Goal: Information Seeking & Learning: Learn about a topic

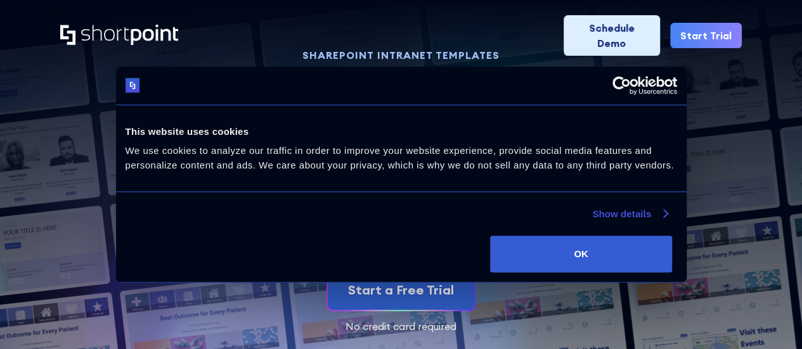
click at [592, 222] on link "Show details" at bounding box center [629, 214] width 75 height 15
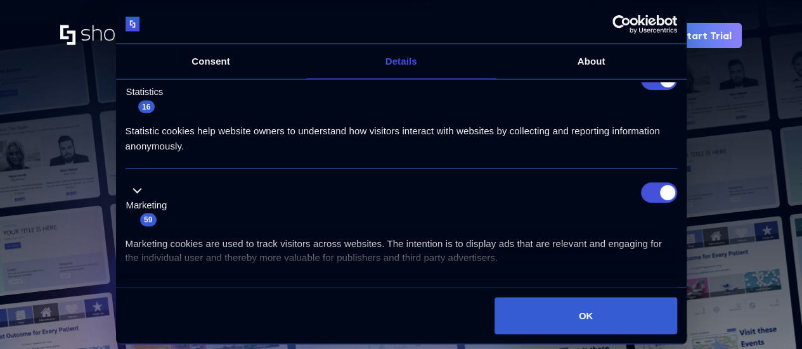
scroll to position [190, 0]
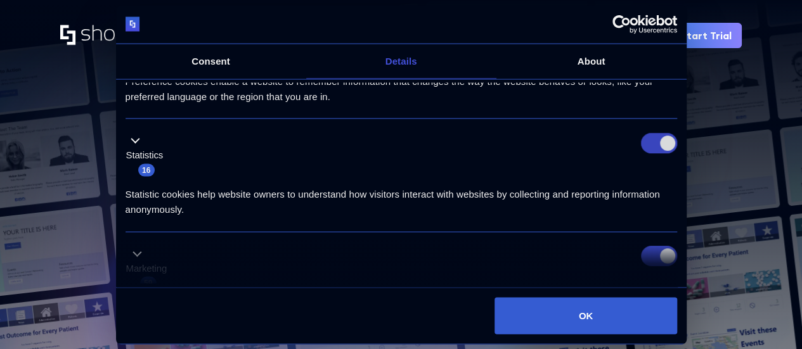
click at [641, 153] on input "Statistics" at bounding box center [659, 143] width 36 height 20
checkbox input "false"
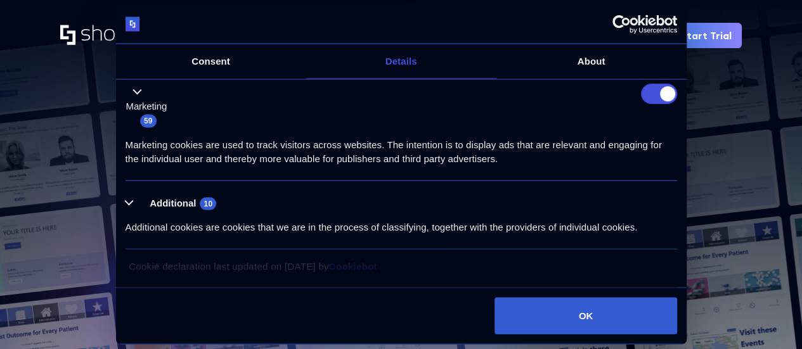
scroll to position [317, 0]
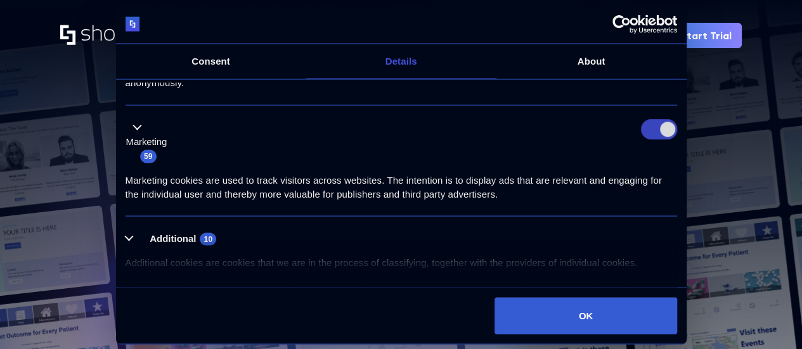
click at [652, 140] on input "Marketing" at bounding box center [659, 130] width 36 height 20
checkbox input "false"
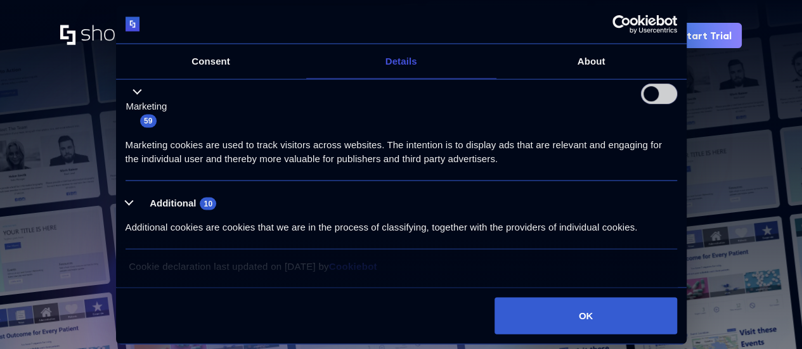
scroll to position [446, 0]
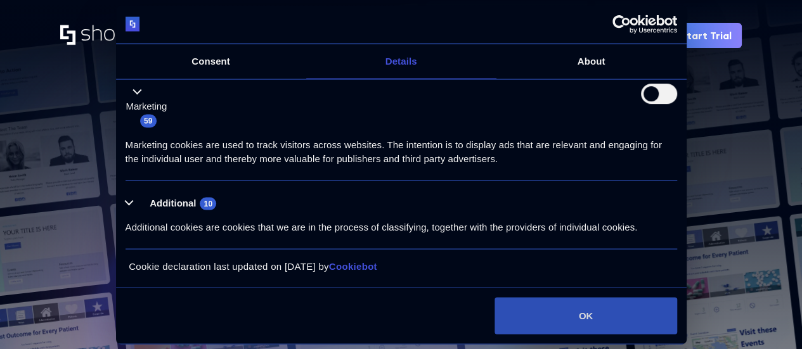
click at [559, 297] on button "OK" at bounding box center [586, 315] width 182 height 37
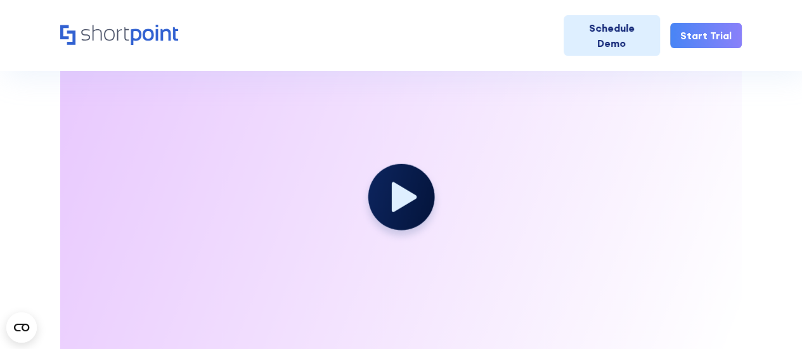
scroll to position [1839, 0]
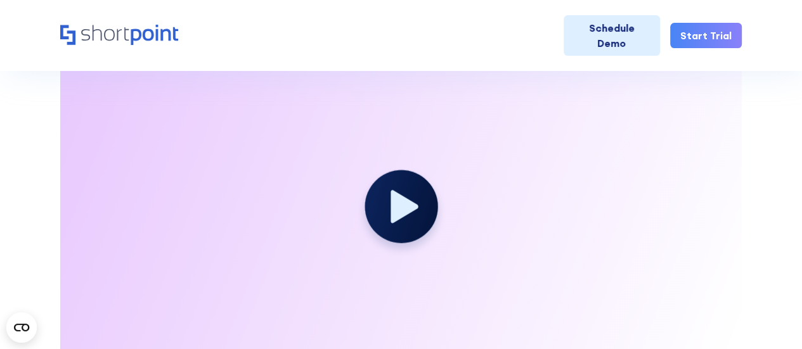
click at [417, 188] on circle at bounding box center [401, 207] width 73 height 73
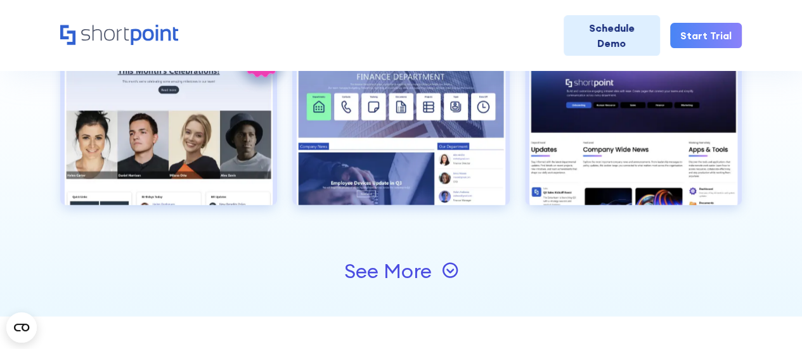
scroll to position [1433, 0]
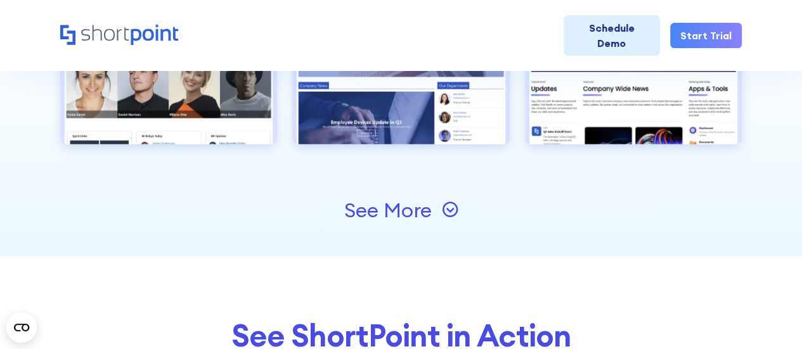
click at [404, 209] on div "See More" at bounding box center [387, 210] width 87 height 20
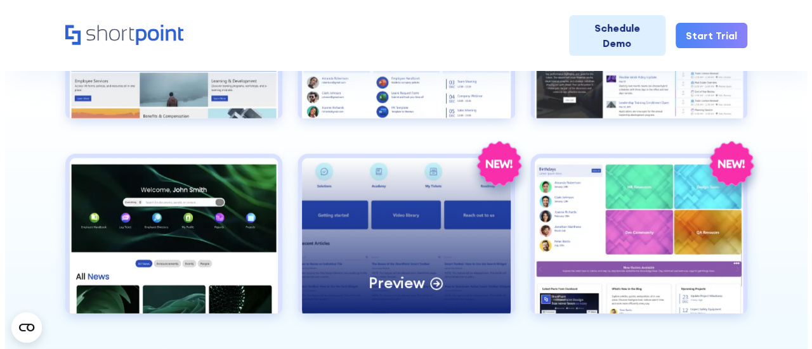
scroll to position [1687, 0]
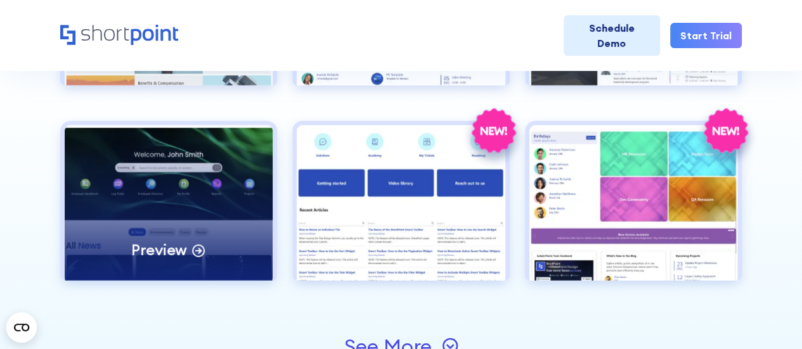
click at [165, 252] on p "Preview" at bounding box center [159, 250] width 56 height 20
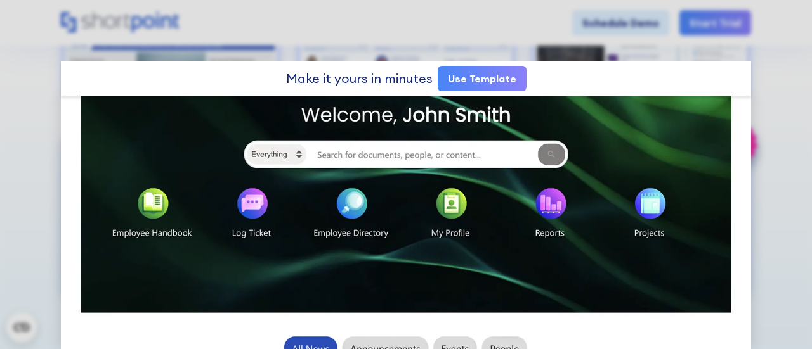
scroll to position [0, 0]
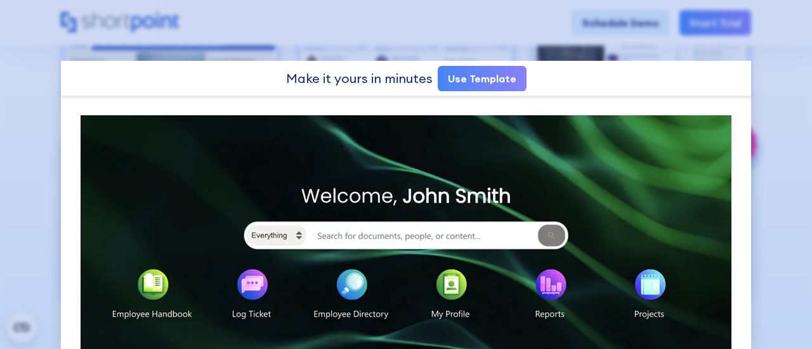
click at [25, 105] on div at bounding box center [406, 174] width 812 height 349
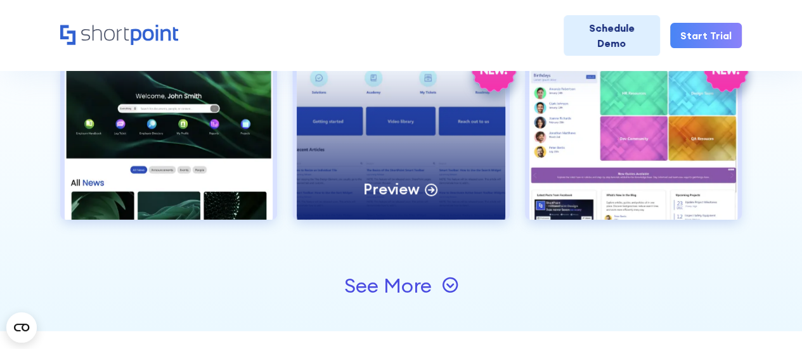
scroll to position [1801, 0]
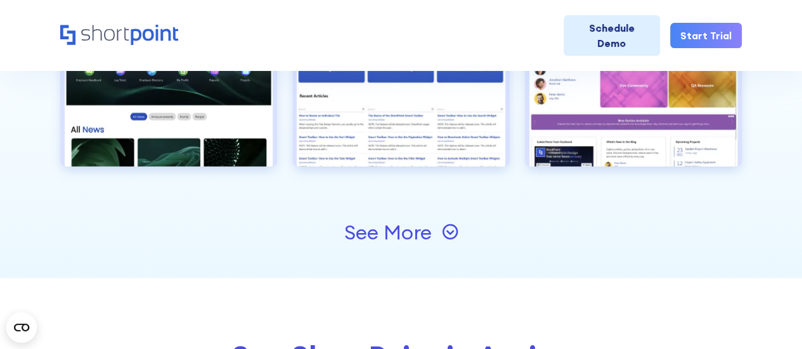
click at [359, 233] on div "See More" at bounding box center [387, 233] width 87 height 20
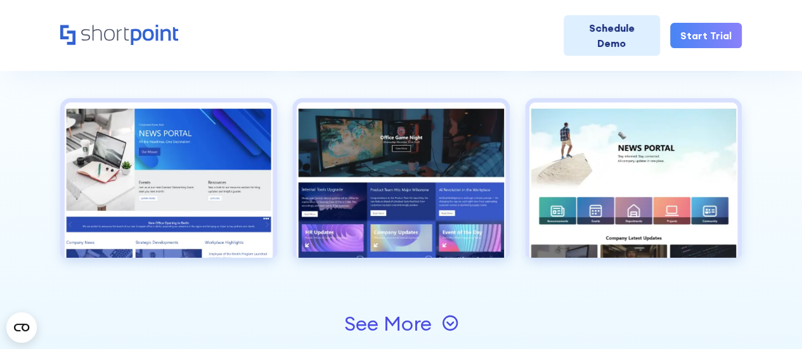
scroll to position [2118, 0]
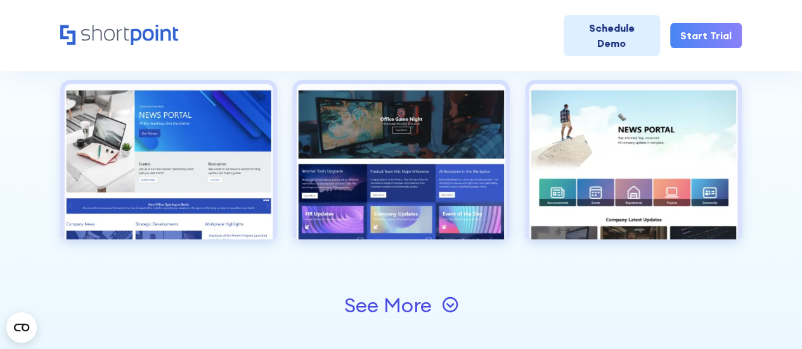
click at [364, 299] on div "See More" at bounding box center [387, 305] width 87 height 20
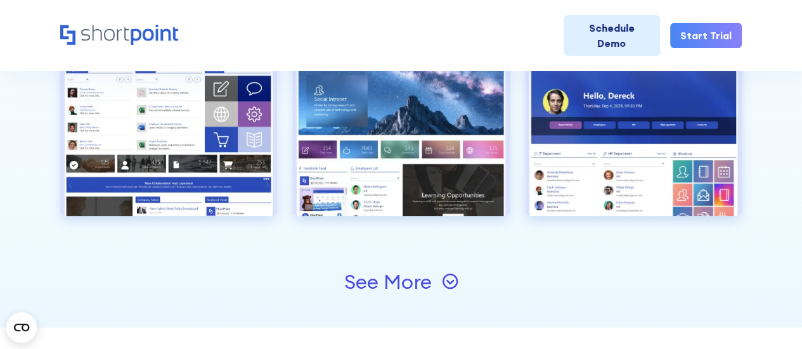
scroll to position [2562, 0]
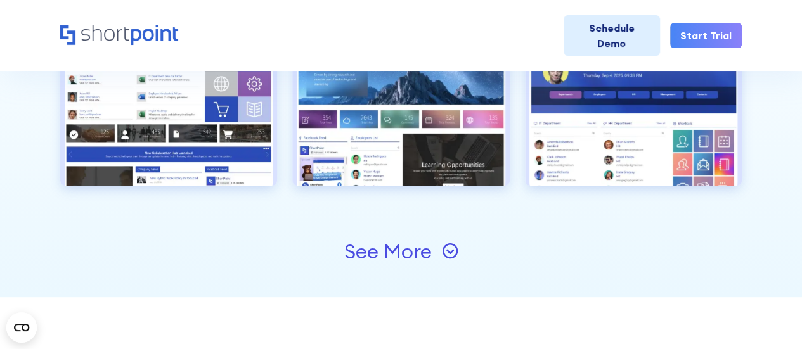
click at [386, 250] on div "See More" at bounding box center [387, 252] width 87 height 20
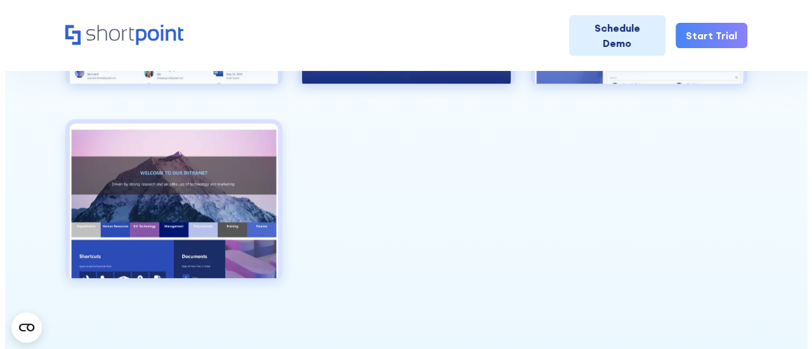
scroll to position [2879, 0]
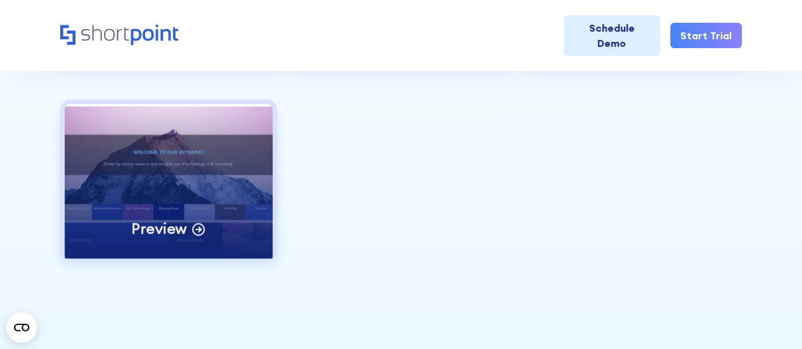
click at [255, 146] on div "Preview" at bounding box center [169, 181] width 208 height 155
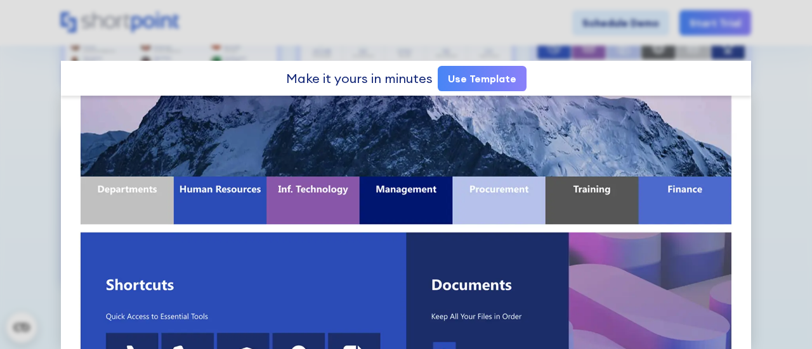
scroll to position [254, 0]
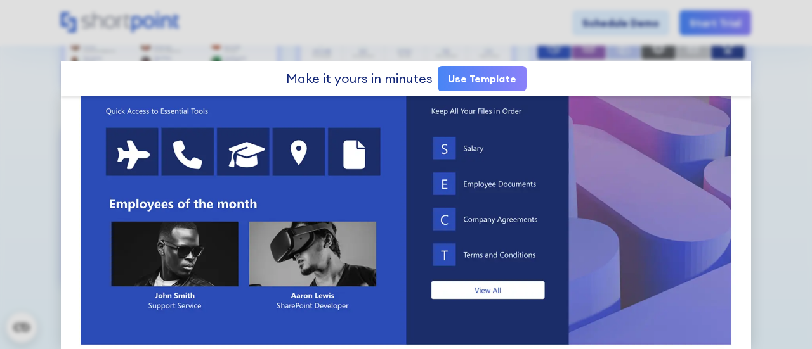
scroll to position [444, 0]
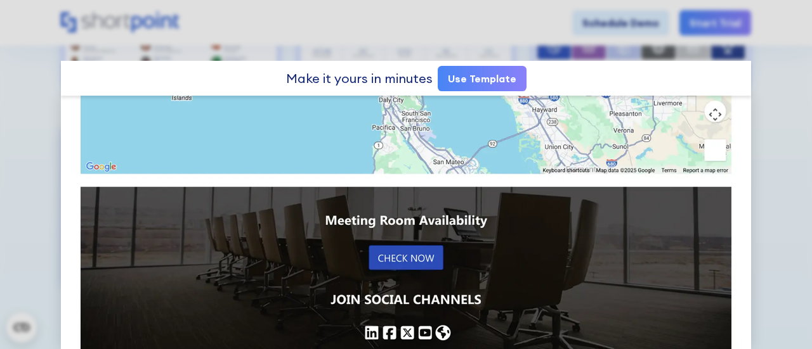
scroll to position [1213, 0]
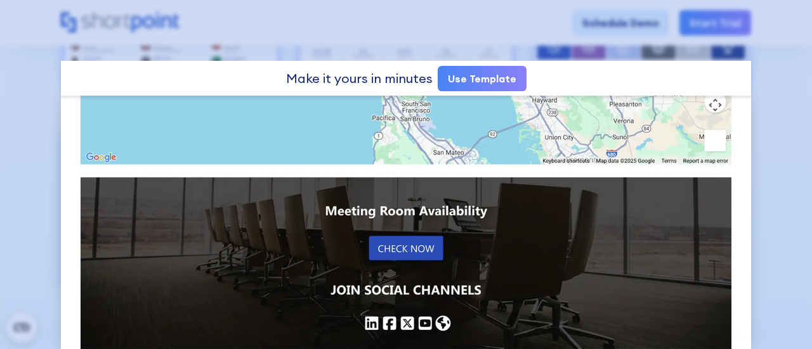
click at [407, 39] on div at bounding box center [406, 174] width 812 height 349
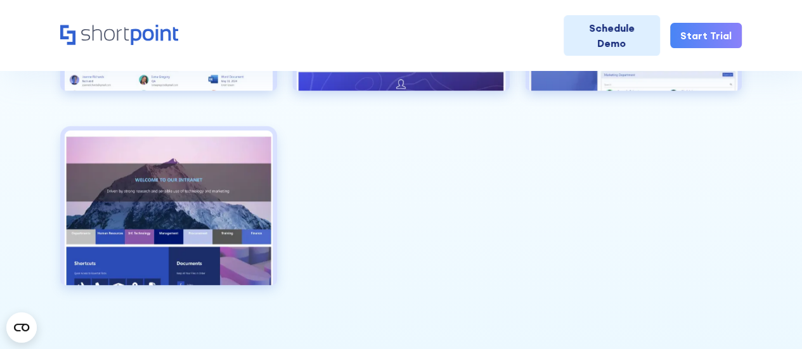
scroll to position [1192, 0]
